Goal: Information Seeking & Learning: Learn about a topic

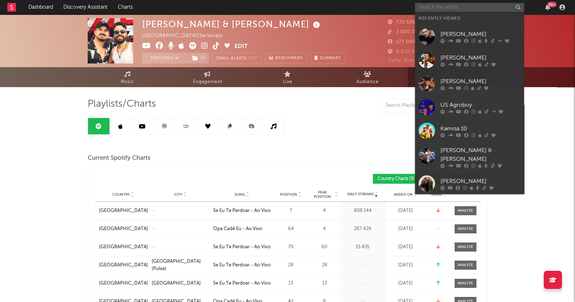
click at [442, 9] on input "text" at bounding box center [469, 7] width 109 height 9
click at [449, 30] on div "[PERSON_NAME]" at bounding box center [480, 34] width 80 height 9
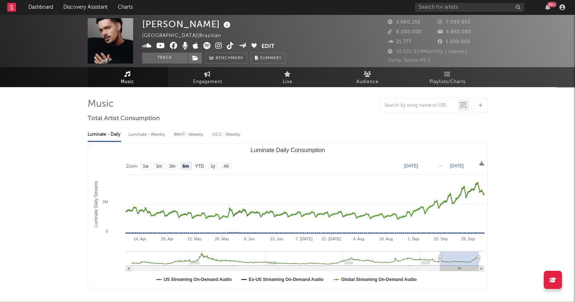
select select "6m"
click at [458, 66] on div "[PERSON_NAME][GEOGRAPHIC_DATA] | Brazilian Edit Track Benchmark Summary 3.060.2…" at bounding box center [287, 41] width 575 height 53
click at [451, 72] on link "Playlists/Charts" at bounding box center [448, 77] width 80 height 20
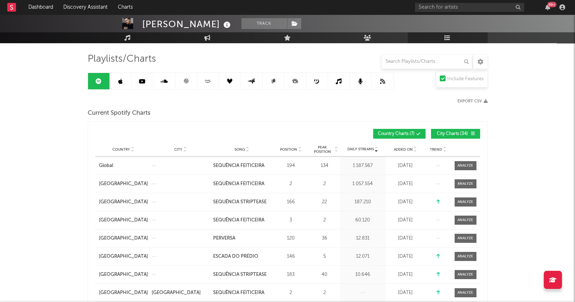
scroll to position [91, 0]
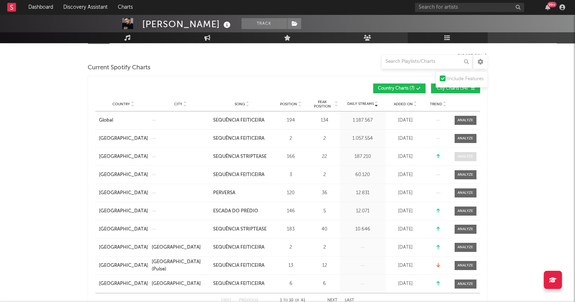
click at [468, 154] on div at bounding box center [465, 156] width 16 height 5
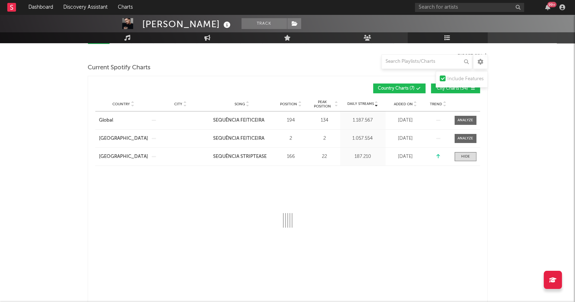
select select "6m"
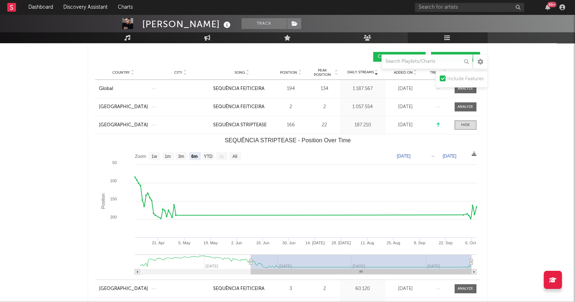
scroll to position [136, 0]
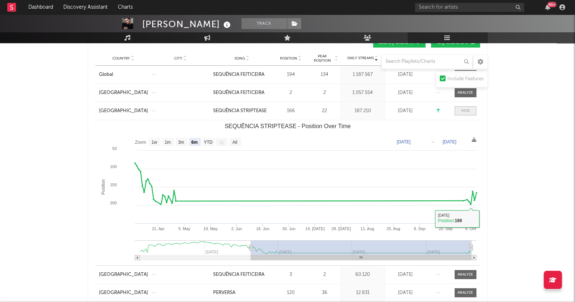
click at [462, 108] on div at bounding box center [465, 110] width 9 height 5
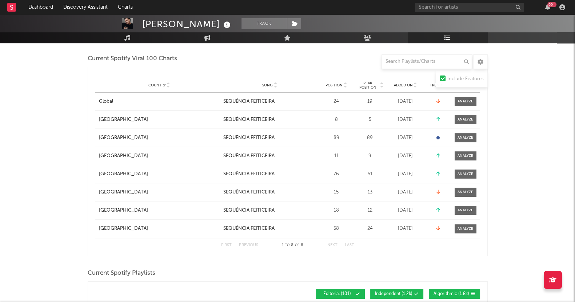
scroll to position [363, 0]
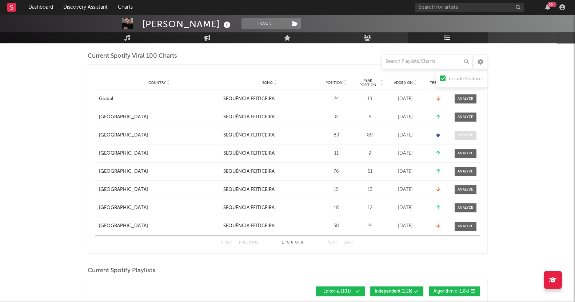
click at [463, 135] on div at bounding box center [465, 135] width 16 height 5
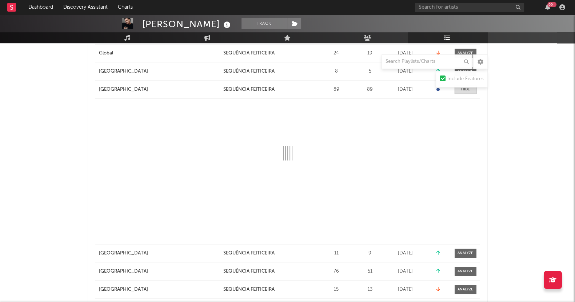
select select "1w"
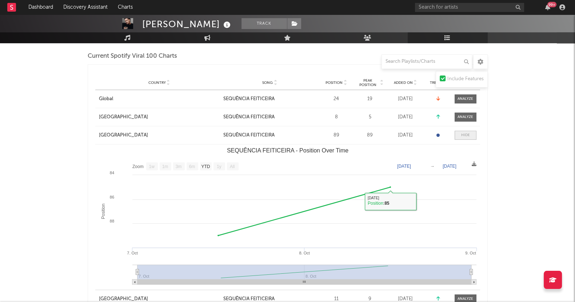
click at [473, 133] on span at bounding box center [465, 135] width 22 height 9
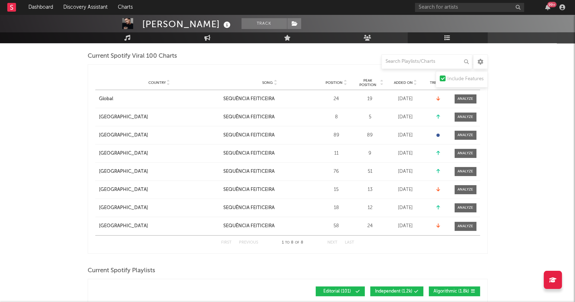
click at [460, 172] on div at bounding box center [465, 171] width 16 height 5
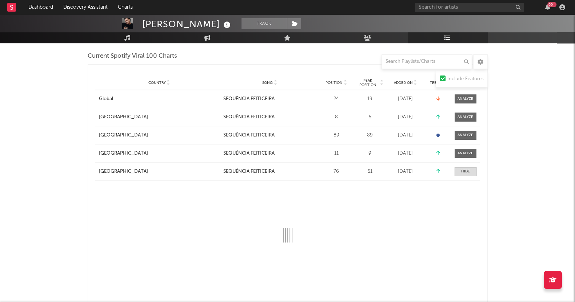
select select "1w"
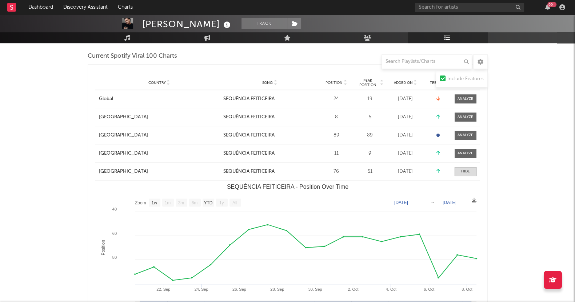
drag, startPoint x: 37, startPoint y: 220, endPoint x: 48, endPoint y: 217, distance: 11.1
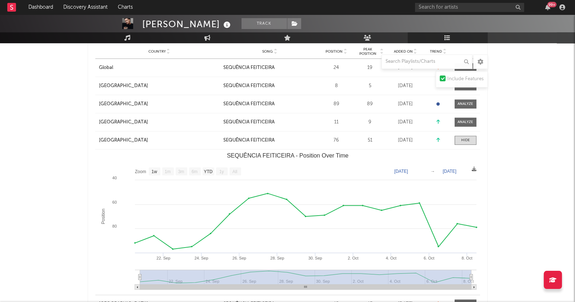
scroll to position [409, 0]
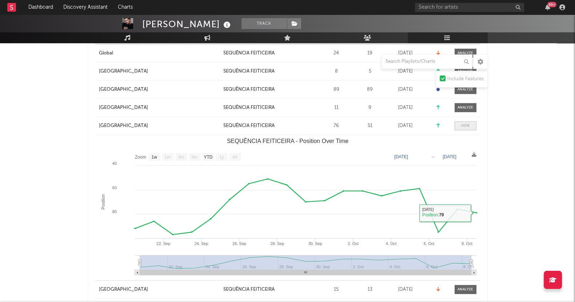
click at [469, 127] on div at bounding box center [465, 125] width 9 height 5
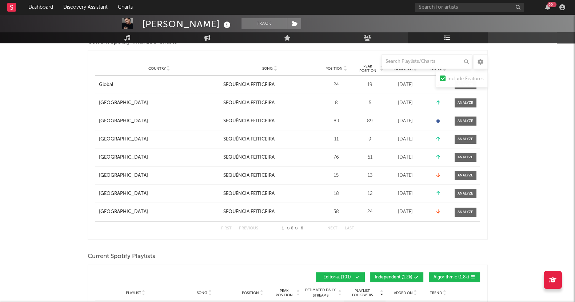
scroll to position [363, 0]
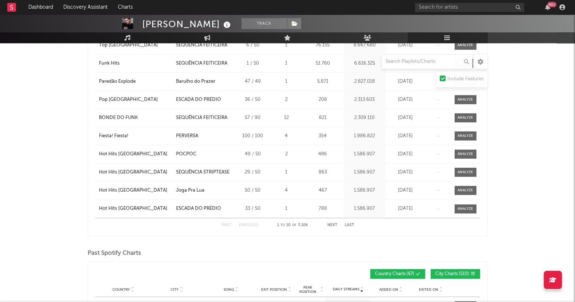
scroll to position [590, 0]
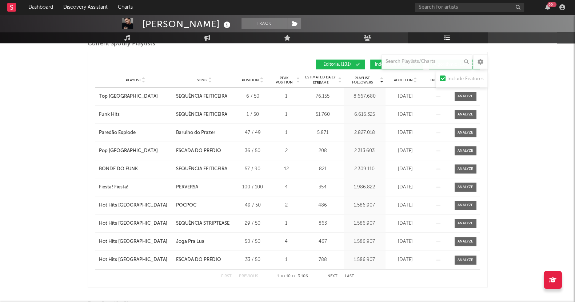
click at [400, 78] on span "Added On" at bounding box center [403, 80] width 19 height 4
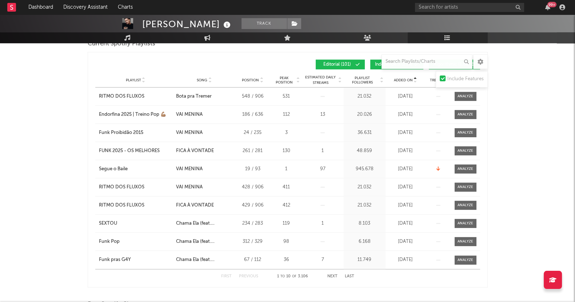
click at [400, 78] on span "Added On" at bounding box center [403, 80] width 19 height 4
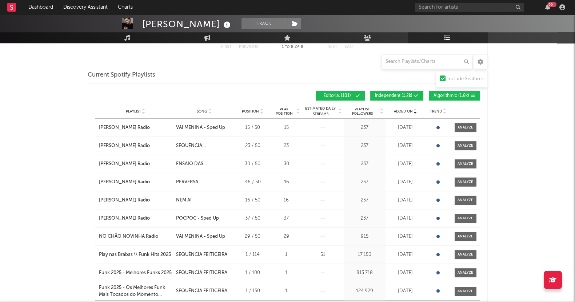
scroll to position [545, 0]
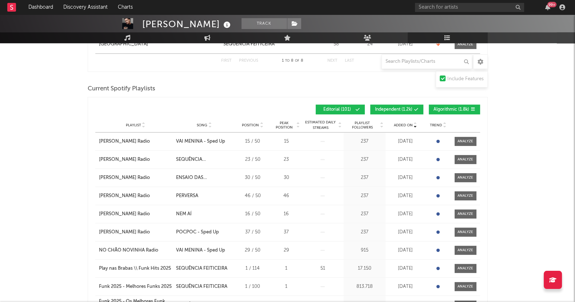
click at [396, 109] on span "Independent ( 1.2k )" at bounding box center [393, 110] width 37 height 4
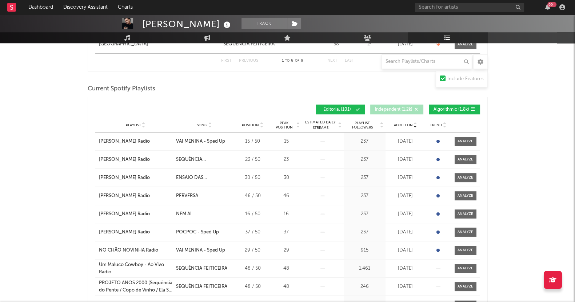
click at [438, 108] on span "Algorithmic ( 1.8k )" at bounding box center [451, 110] width 36 height 4
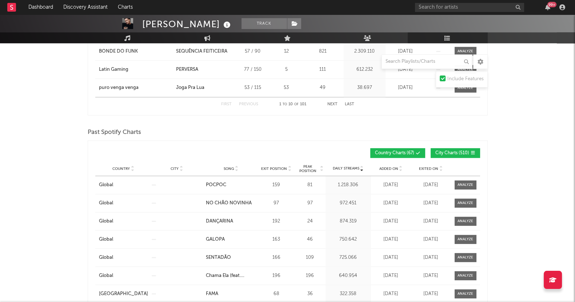
scroll to position [818, 0]
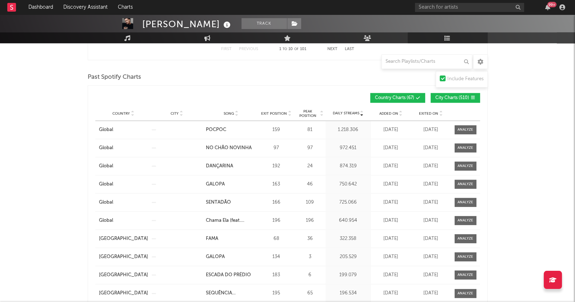
click at [394, 112] on span "Added On" at bounding box center [388, 114] width 19 height 4
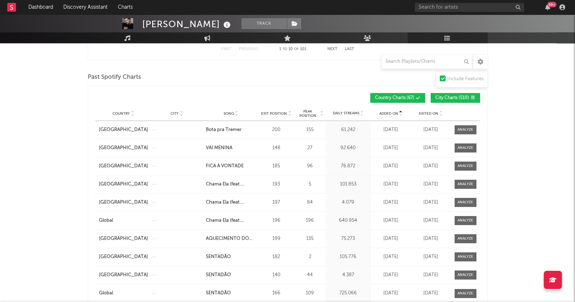
click at [394, 112] on span "Added On" at bounding box center [388, 114] width 19 height 4
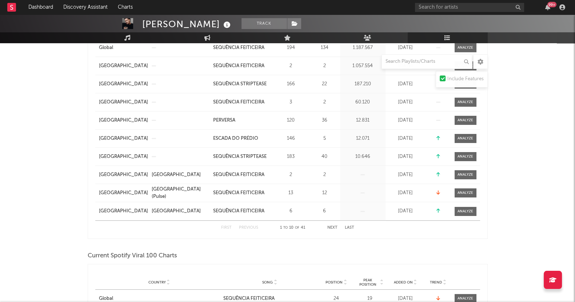
scroll to position [0, 0]
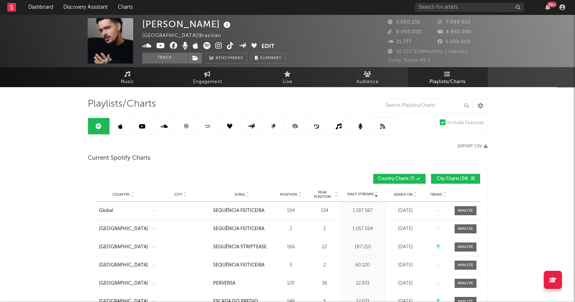
click at [129, 132] on link at bounding box center [121, 126] width 22 height 16
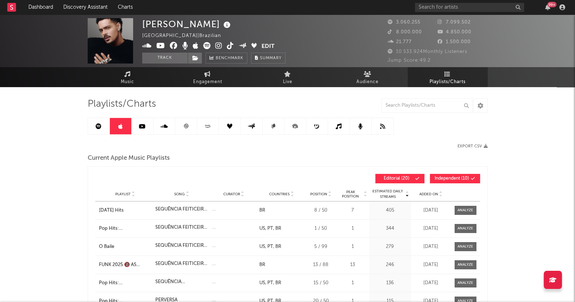
click at [119, 129] on link at bounding box center [121, 126] width 22 height 16
click at [140, 124] on icon at bounding box center [142, 127] width 7 height 6
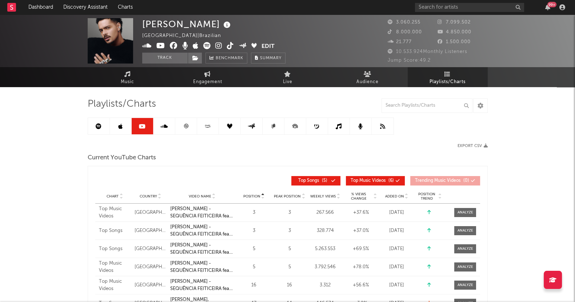
click at [186, 125] on icon at bounding box center [186, 126] width 4 height 4
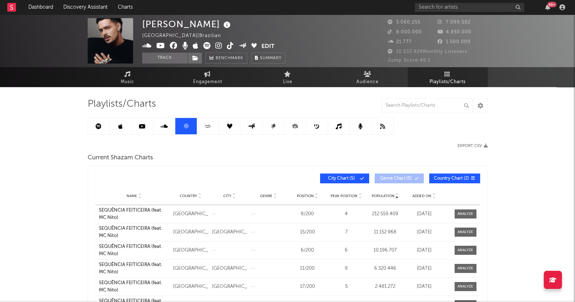
click at [225, 124] on link at bounding box center [230, 126] width 22 height 16
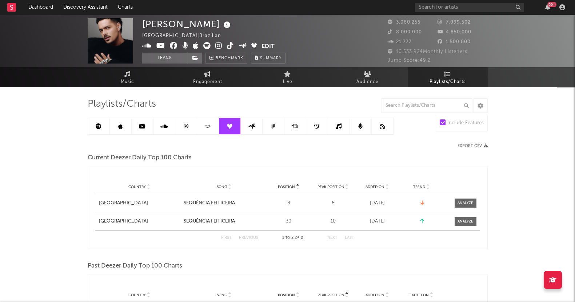
click at [342, 127] on link at bounding box center [339, 126] width 22 height 16
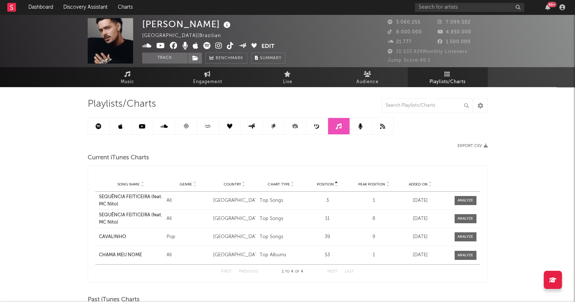
drag, startPoint x: 119, startPoint y: 128, endPoint x: 144, endPoint y: 140, distance: 27.5
click at [119, 128] on icon at bounding box center [120, 127] width 4 height 6
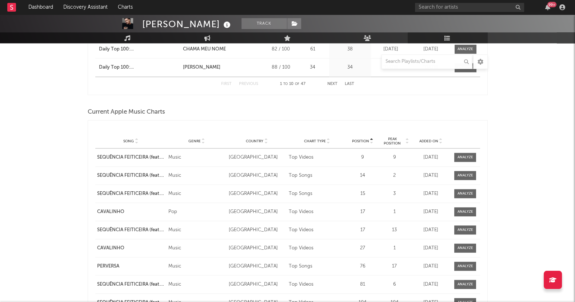
scroll to position [909, 0]
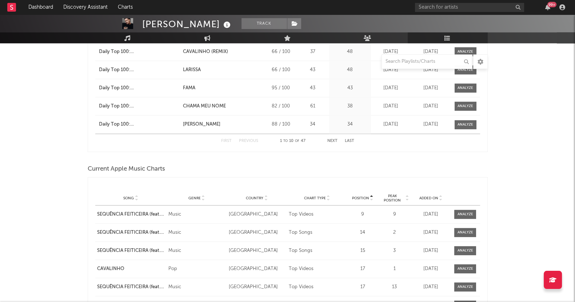
click at [58, 216] on div "[PERSON_NAME] Track [GEOGRAPHIC_DATA] | Brazilian Edit Track Benchmark Summary …" at bounding box center [287, 86] width 575 height 1960
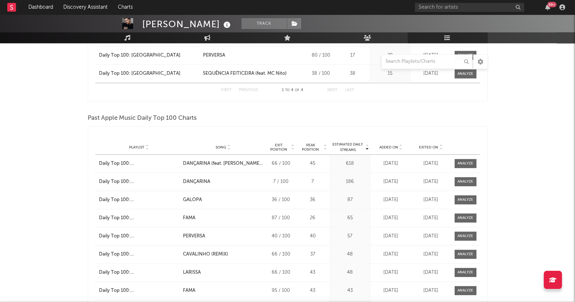
scroll to position [636, 0]
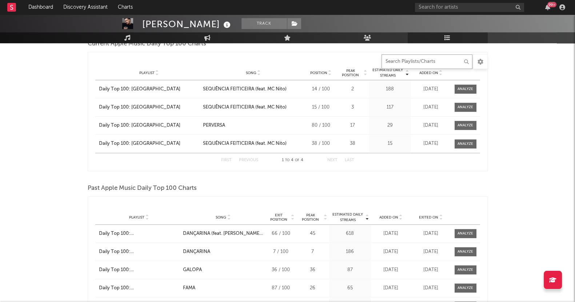
click at [404, 63] on input "text" at bounding box center [426, 62] width 91 height 15
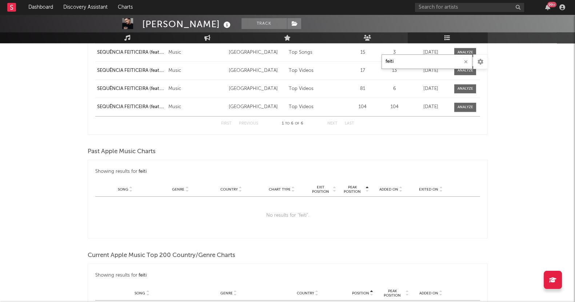
scroll to position [630, 0]
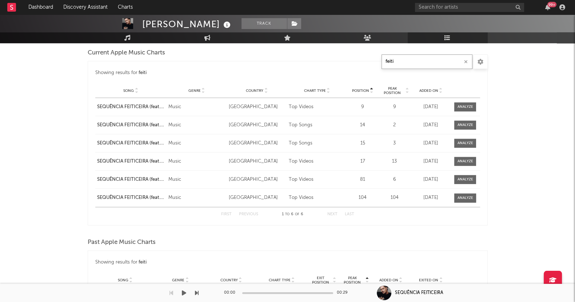
type input "feiti"
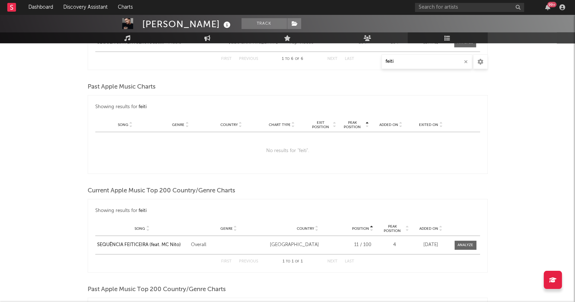
scroll to position [766, 0]
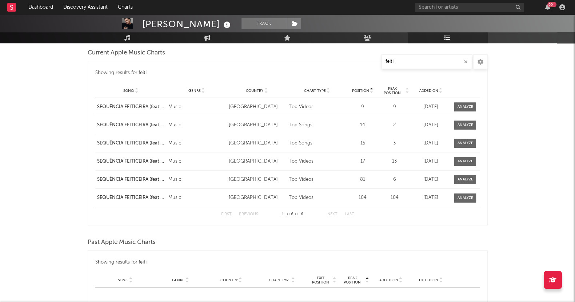
drag, startPoint x: 165, startPoint y: 126, endPoint x: 23, endPoint y: 134, distance: 142.7
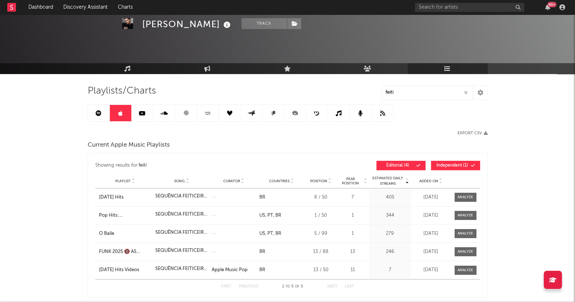
scroll to position [0, 0]
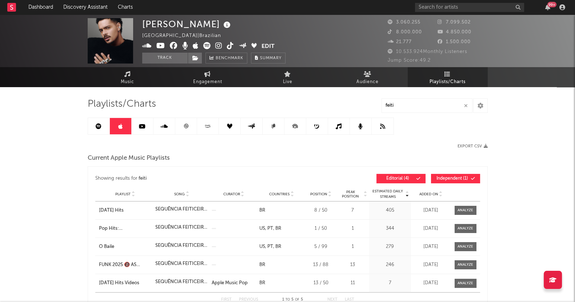
click at [142, 125] on icon at bounding box center [142, 127] width 7 height 6
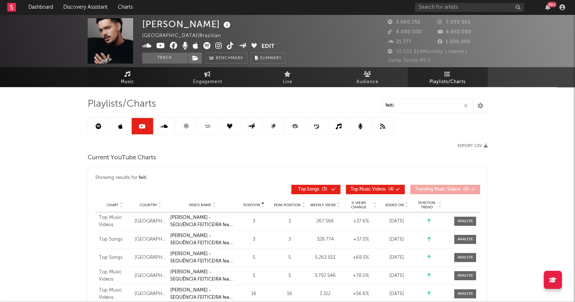
click at [104, 76] on link "Music" at bounding box center [128, 77] width 80 height 20
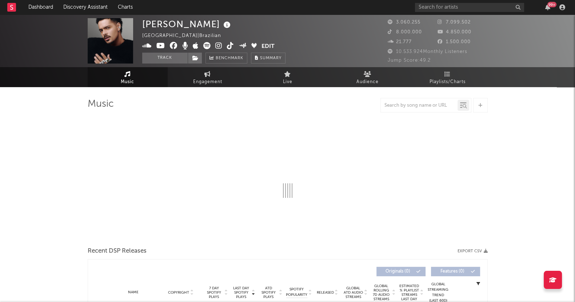
select select "6m"
